Goal: Communication & Community: Answer question/provide support

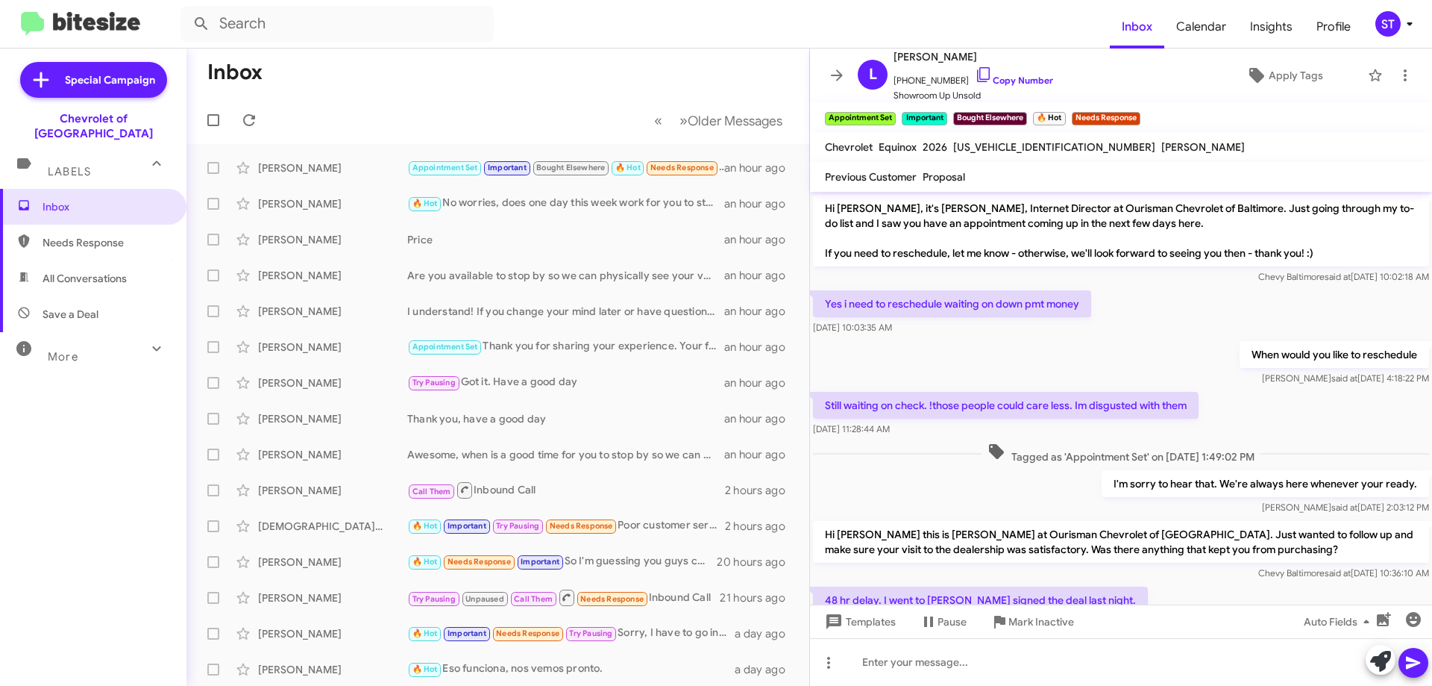
scroll to position [510, 0]
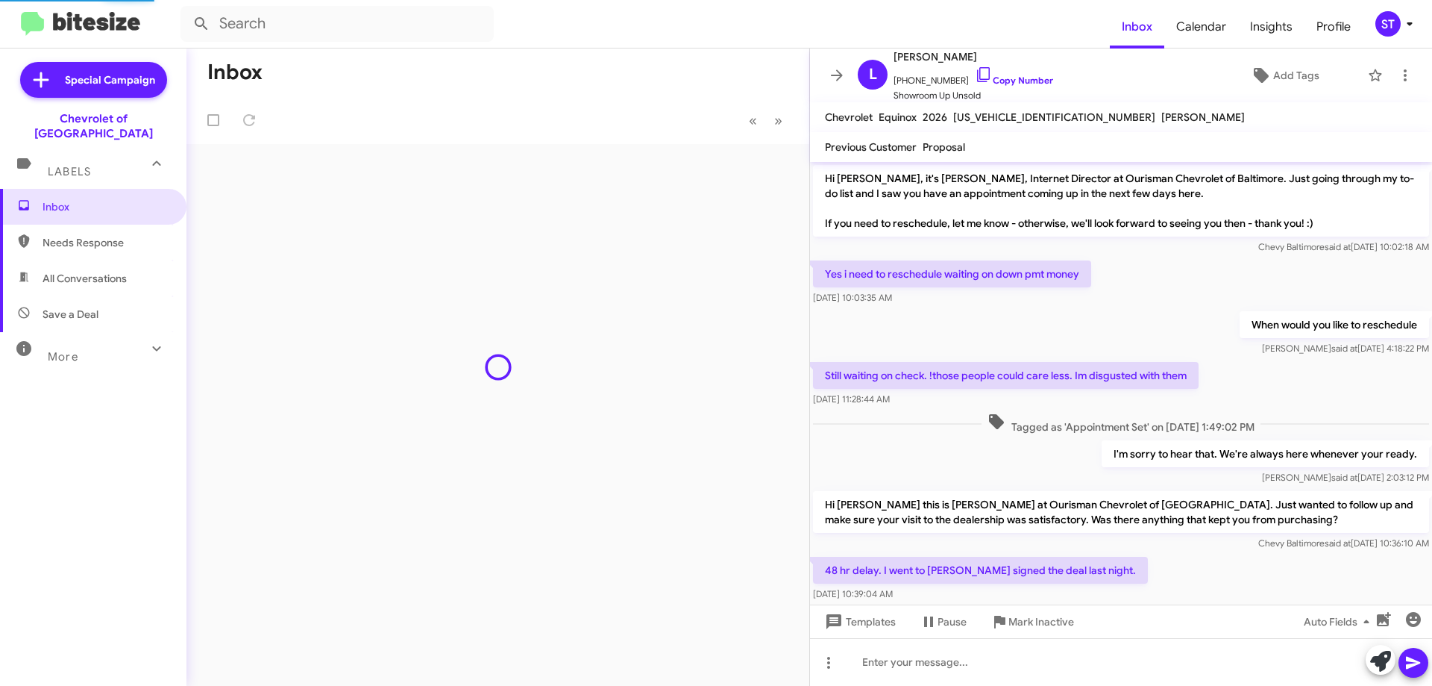
scroll to position [480, 0]
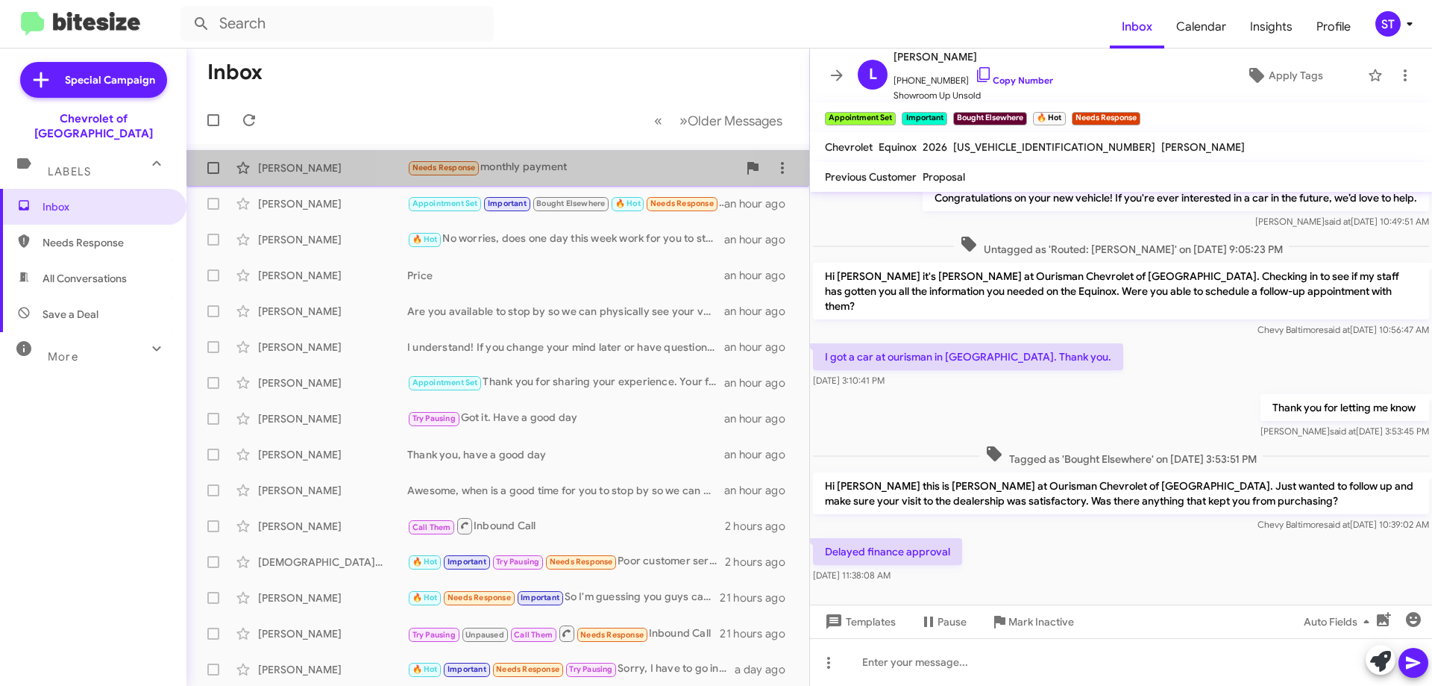
drag, startPoint x: 571, startPoint y: 167, endPoint x: 647, endPoint y: 168, distance: 76.1
click at [572, 167] on div "Needs Response monthly payment" at bounding box center [572, 167] width 330 height 17
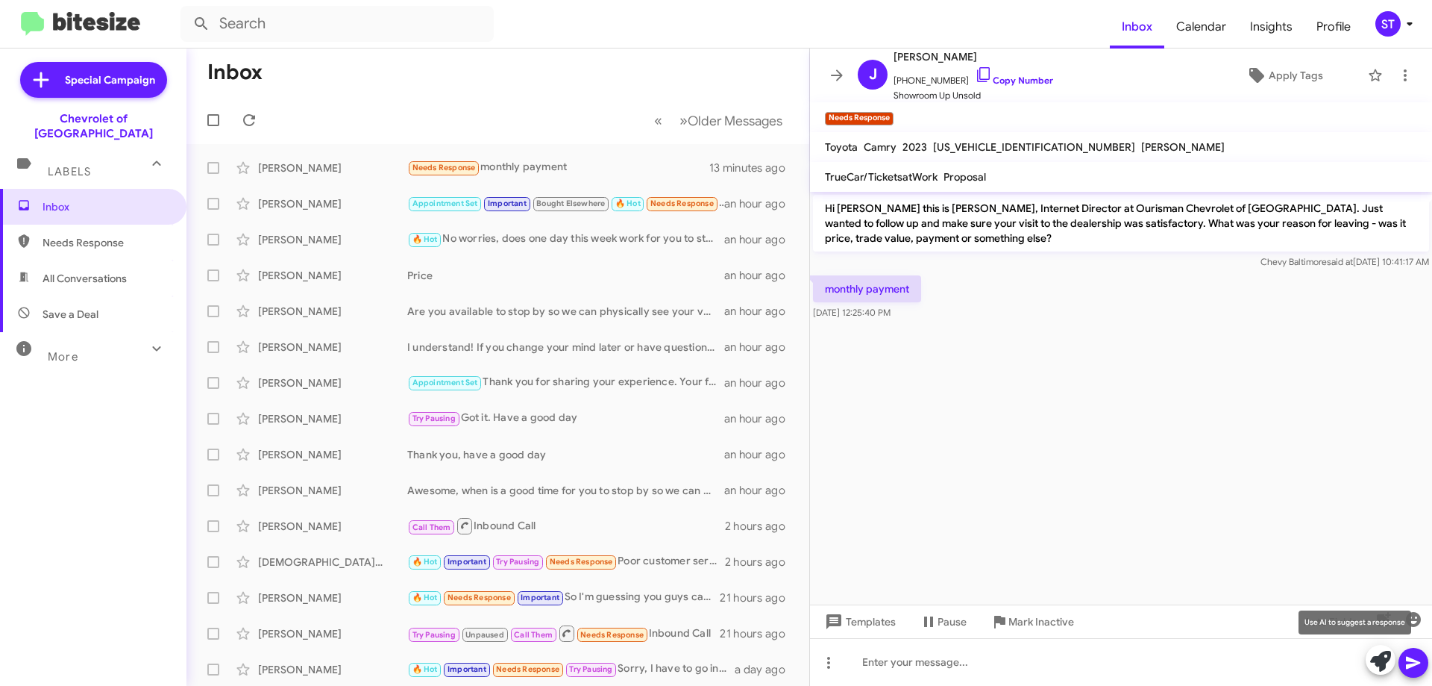
click at [1385, 659] on icon at bounding box center [1380, 660] width 21 height 21
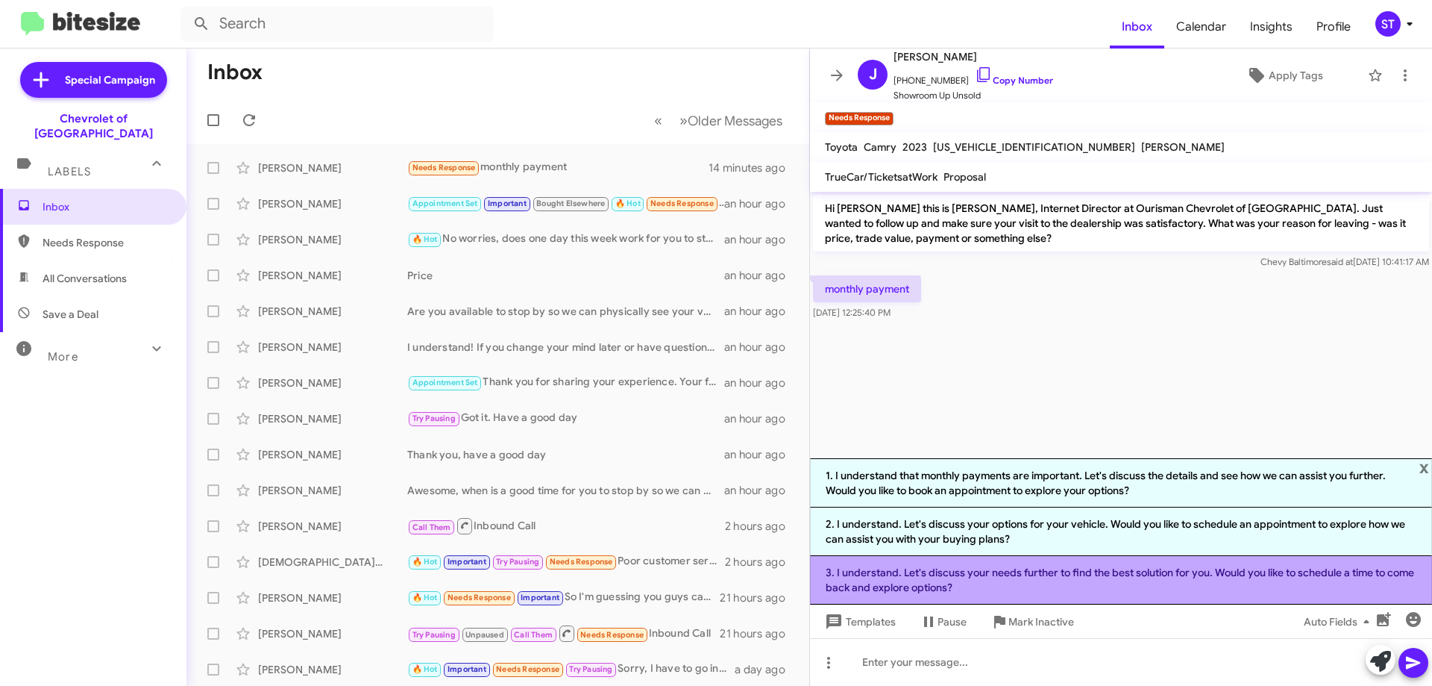
click at [1131, 579] on li "3. I understand. Let's discuss your needs further to find the best solution for…" at bounding box center [1121, 580] width 622 height 48
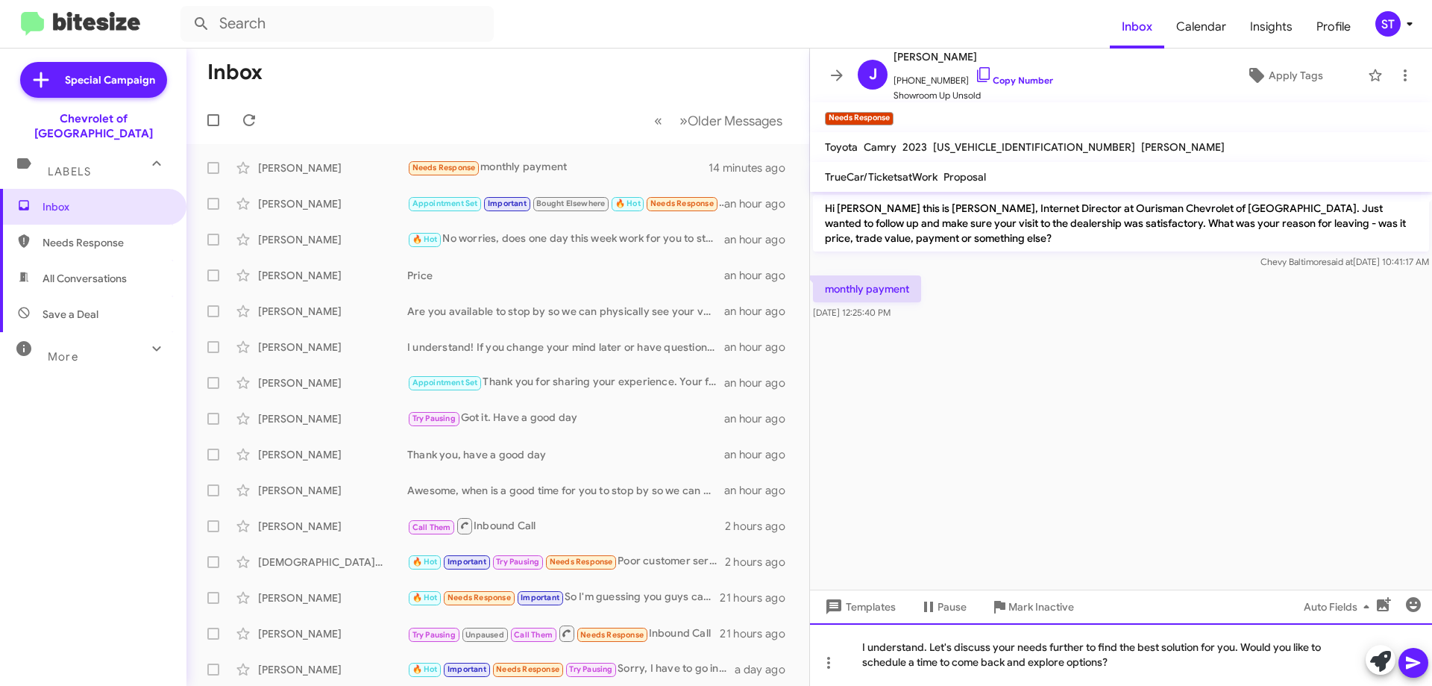
click at [1252, 671] on div "I understand. Let's discuss your needs further to find the best solution for yo…" at bounding box center [1121, 654] width 622 height 63
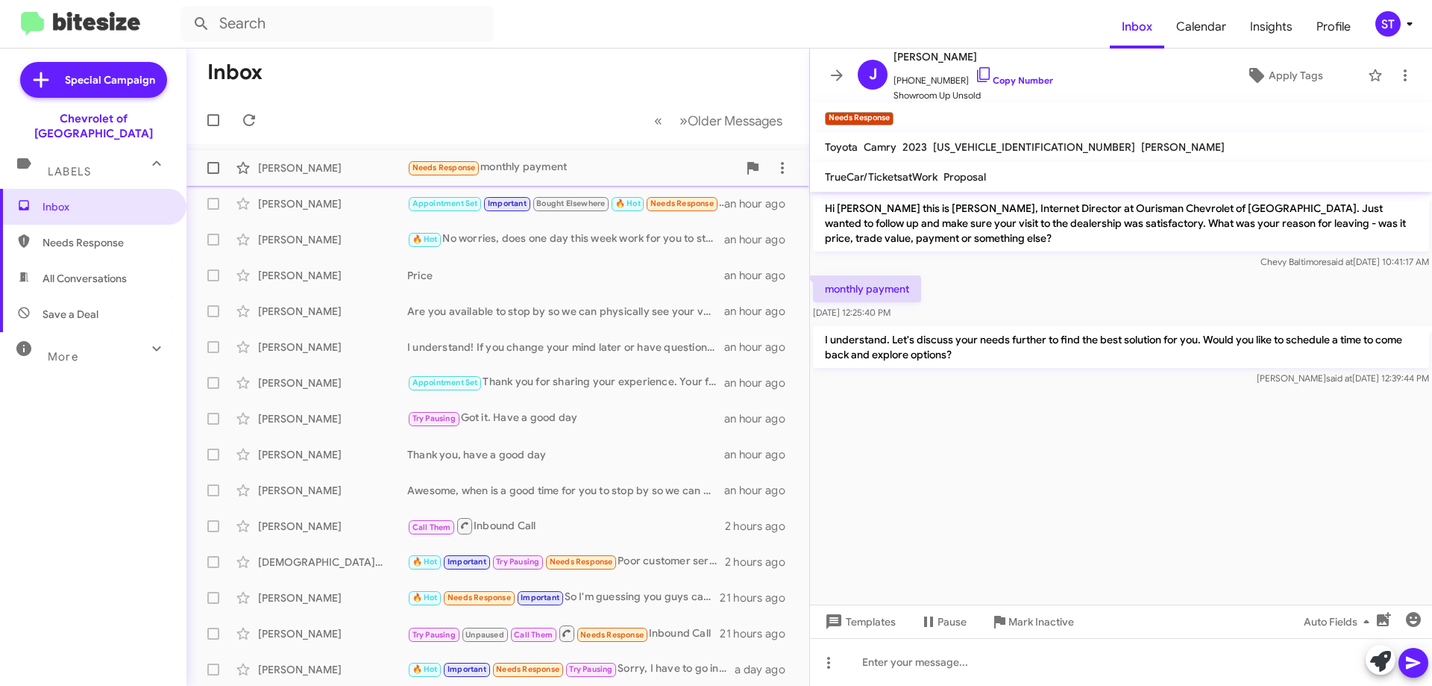
click at [333, 172] on div "[PERSON_NAME]" at bounding box center [332, 167] width 149 height 15
click at [975, 72] on icon at bounding box center [984, 75] width 18 height 18
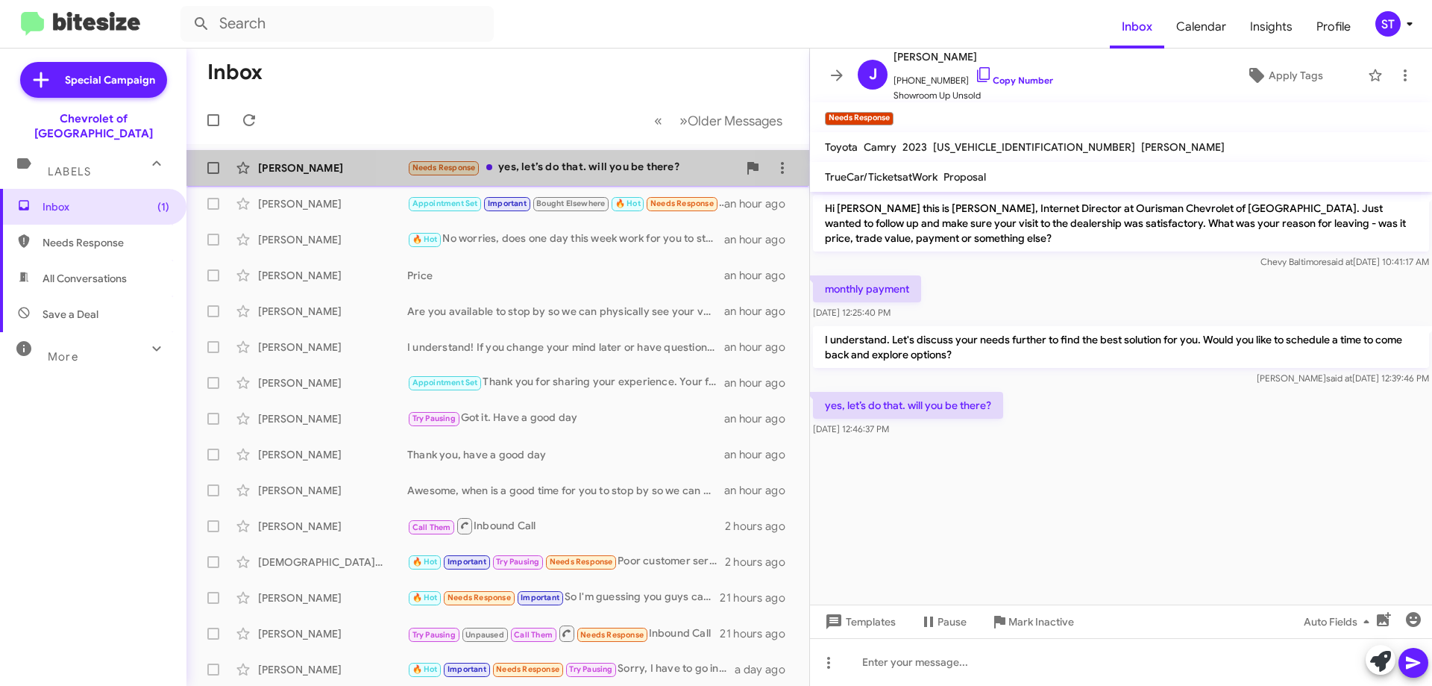
click at [582, 163] on div "Needs Response yes, let’s do that. will you be there?" at bounding box center [572, 167] width 330 height 17
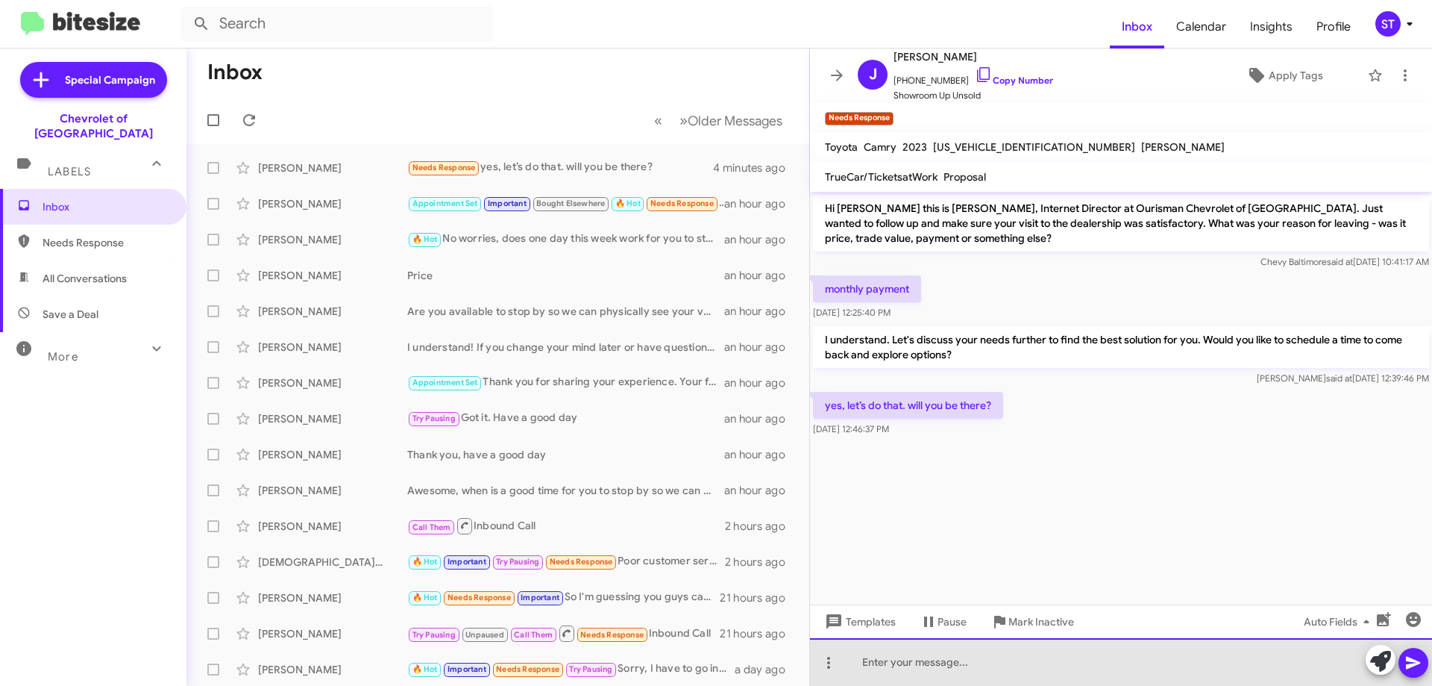
click at [907, 664] on div at bounding box center [1121, 662] width 622 height 48
click at [890, 668] on div at bounding box center [1121, 662] width 622 height 48
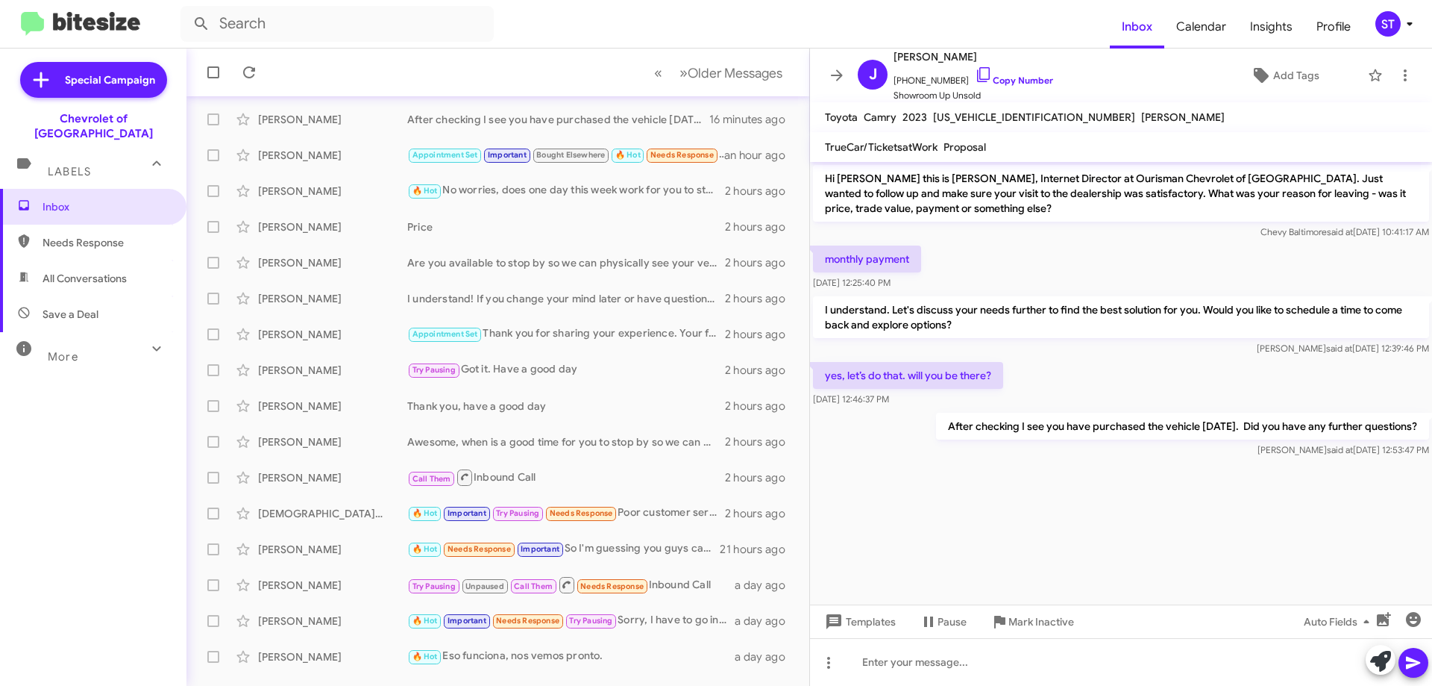
scroll to position [75, 0]
